Goal: Check status: Check status

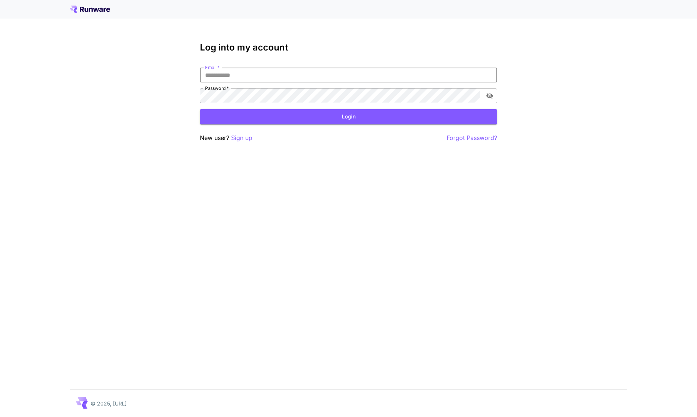
type input "**********"
click at [348, 117] on button "Login" at bounding box center [348, 116] width 297 height 15
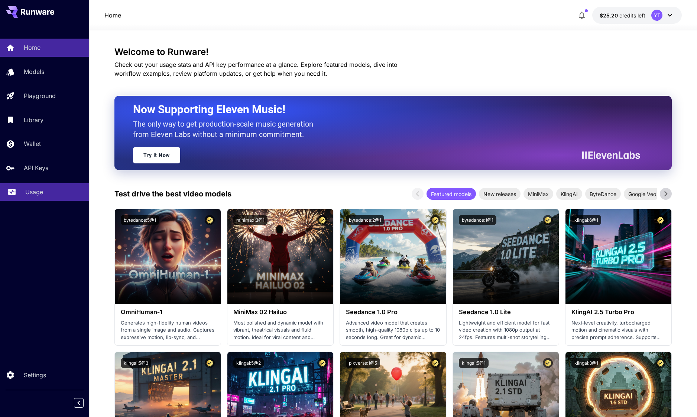
click at [36, 192] on p "Usage" at bounding box center [34, 192] width 18 height 9
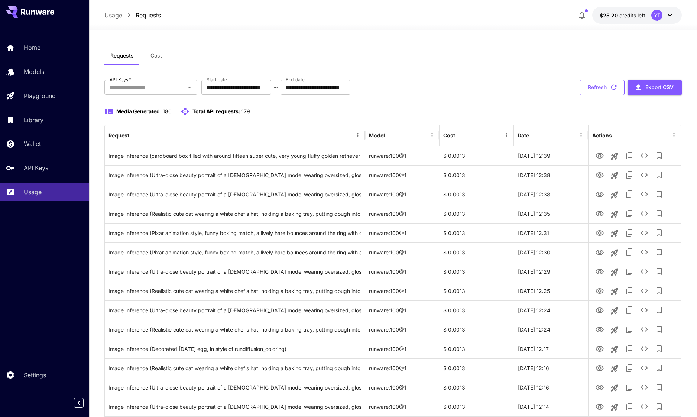
click at [601, 86] on button "Refresh" at bounding box center [601, 87] width 45 height 15
click at [611, 91] on icon "button" at bounding box center [614, 87] width 8 height 8
click at [604, 87] on button "Refresh" at bounding box center [601, 87] width 45 height 15
click at [612, 90] on icon "button" at bounding box center [614, 87] width 8 height 8
click at [617, 85] on icon "button" at bounding box center [614, 87] width 8 height 8
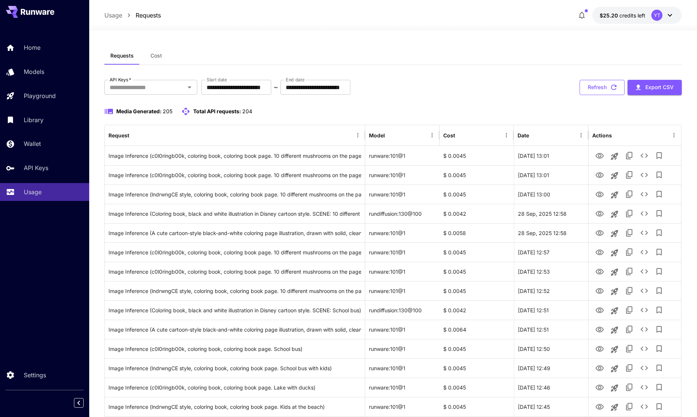
click at [616, 87] on icon "button" at bounding box center [614, 88] width 6 height 6
click at [612, 88] on icon "button" at bounding box center [614, 87] width 8 height 8
